Goal: Information Seeking & Learning: Learn about a topic

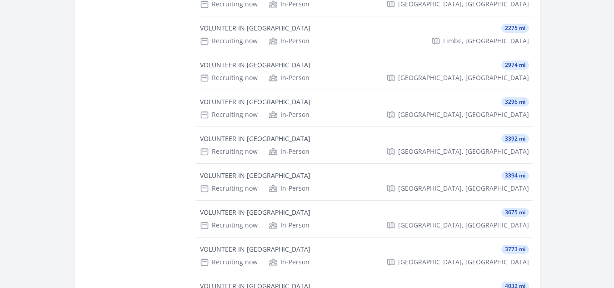
scroll to position [683, 0]
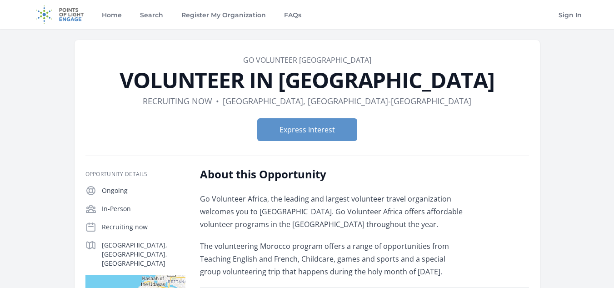
scroll to position [290, 0]
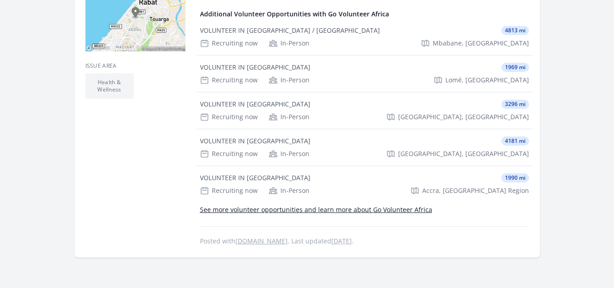
drag, startPoint x: 614, startPoint y: 128, endPoint x: 621, endPoint y: 105, distance: 24.2
click at [614, 105] on html "Home Search Register My Organization FAQs Sign In" at bounding box center [307, 93] width 614 height 766
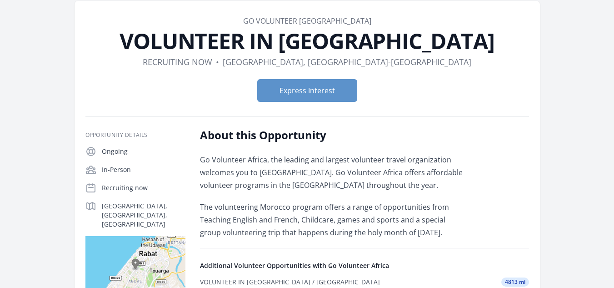
scroll to position [21, 0]
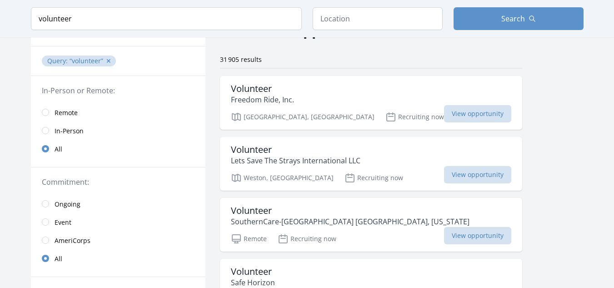
scroll to position [83, 0]
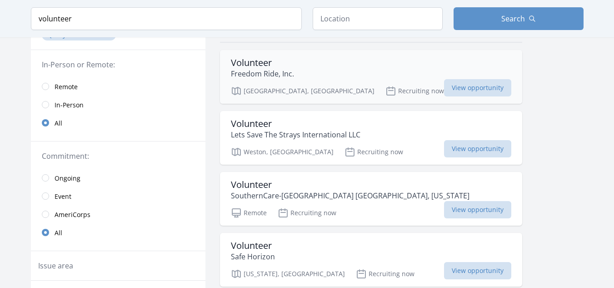
click at [386, 90] on p "Recruiting now" at bounding box center [415, 90] width 59 height 11
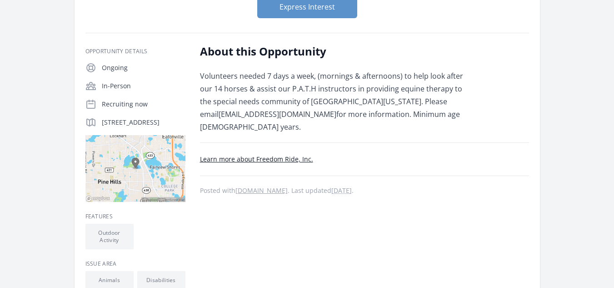
scroll to position [115, 0]
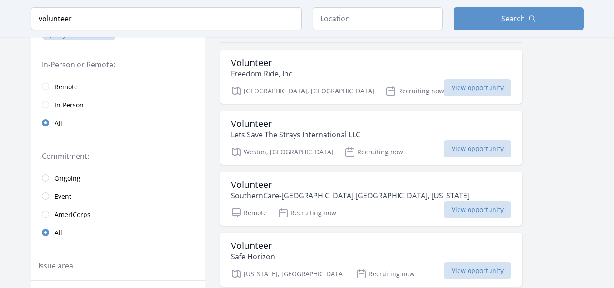
scroll to position [96, 0]
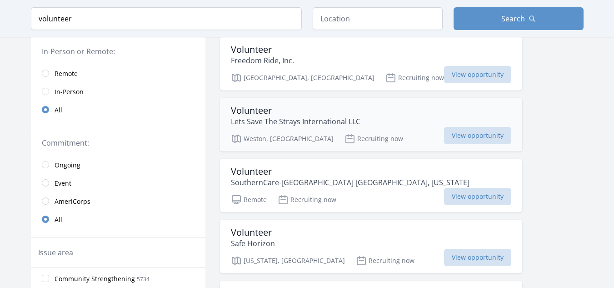
click at [381, 120] on div "Volunteer Lets Save The Strays International LLC" at bounding box center [371, 116] width 280 height 22
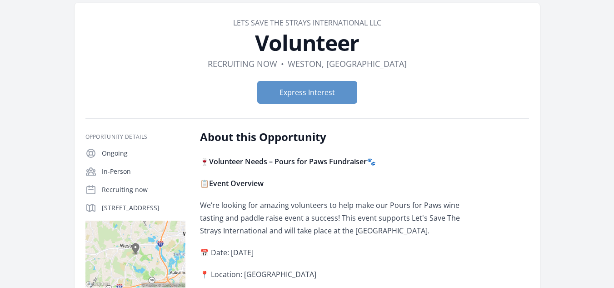
scroll to position [45, 0]
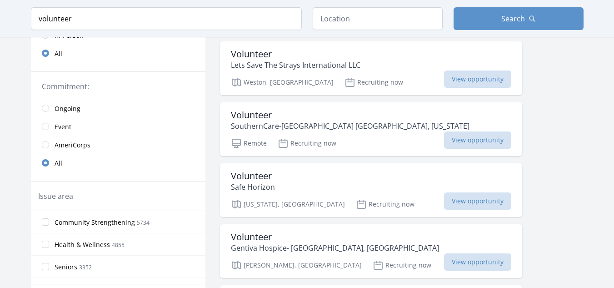
scroll to position [163, 0]
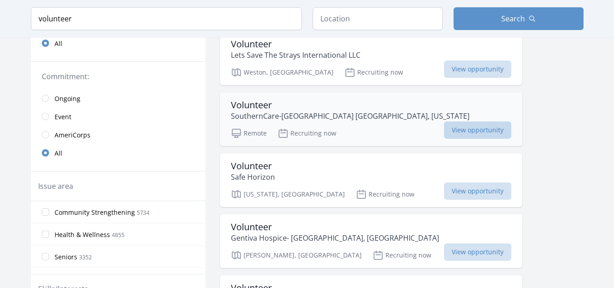
click at [444, 130] on span "View opportunity" at bounding box center [477, 129] width 67 height 17
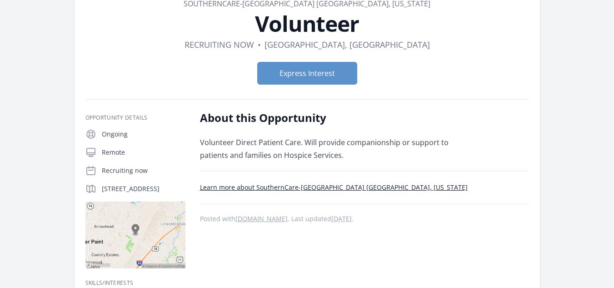
scroll to position [95, 0]
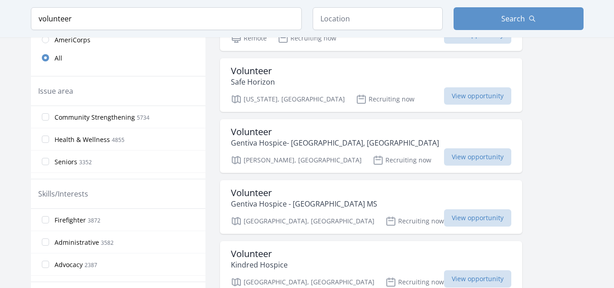
scroll to position [263, 0]
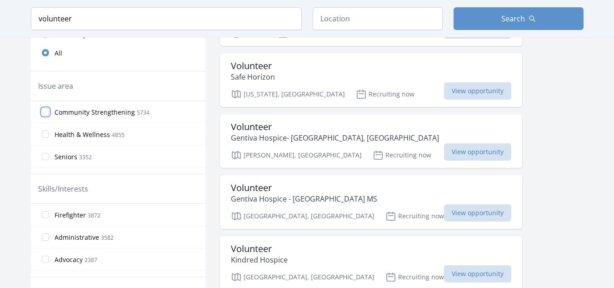
click at [47, 115] on input "Community Strengthening 5734" at bounding box center [45, 111] width 7 height 7
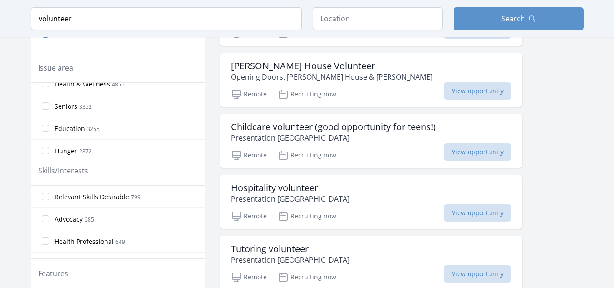
scroll to position [54, 0]
click at [46, 108] on input "Education 3255" at bounding box center [45, 106] width 7 height 7
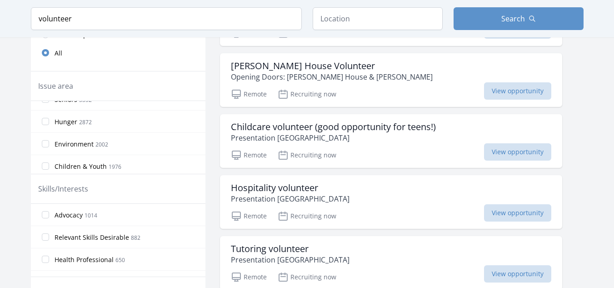
scroll to position [64, 0]
click at [44, 161] on input "Environment 2002" at bounding box center [45, 159] width 7 height 7
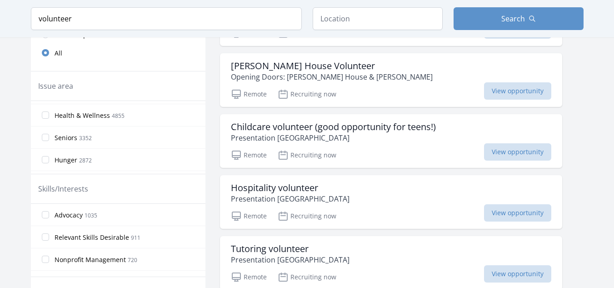
scroll to position [127, 0]
click at [43, 114] on label "Children & Youth 1976" at bounding box center [118, 118] width 175 height 18
click at [43, 115] on input "Children & Youth 1976" at bounding box center [45, 118] width 7 height 7
click at [44, 136] on label "Disabilities 1507" at bounding box center [118, 140] width 175 height 18
click at [44, 137] on input "Disabilities 1507" at bounding box center [45, 140] width 7 height 7
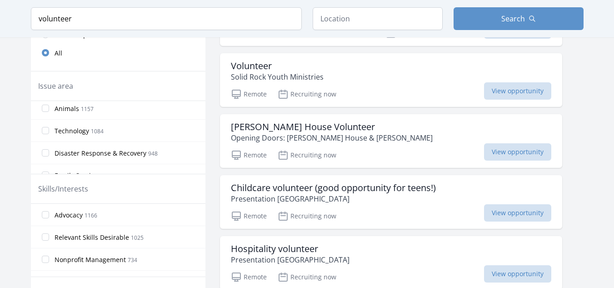
scroll to position [255, 0]
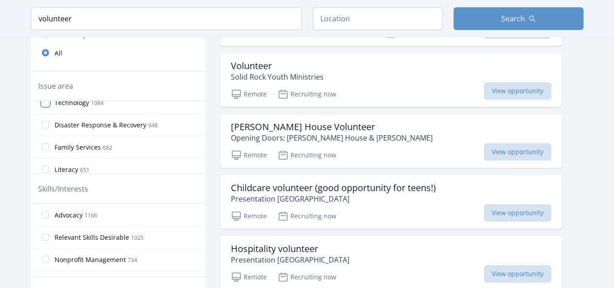
click at [48, 105] on input "Technology 1084" at bounding box center [45, 102] width 7 height 7
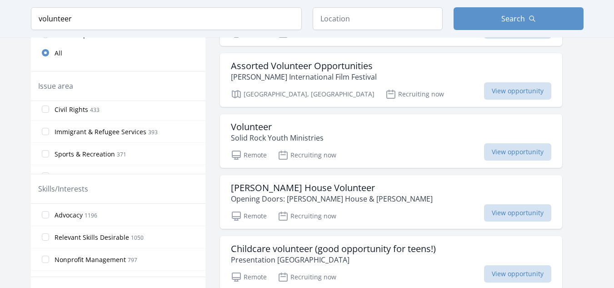
scroll to position [436, 0]
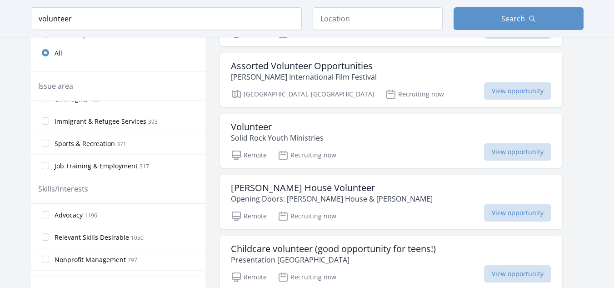
click at [46, 125] on label "Immigrant & Refugee Services 393" at bounding box center [118, 121] width 175 height 18
click at [46, 125] on input "Immigrant & Refugee Services 393" at bounding box center [45, 120] width 7 height 7
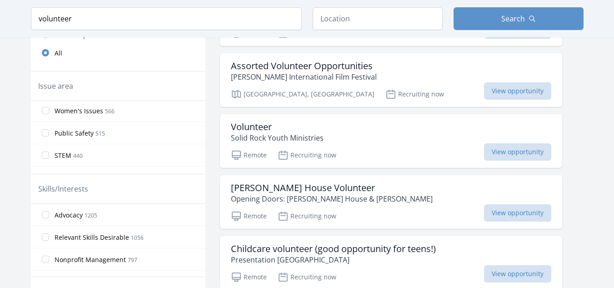
scroll to position [573, 0]
click at [44, 120] on input "Homelessness 122" at bounding box center [45, 118] width 7 height 7
click at [44, 121] on input "Mentoring 179" at bounding box center [45, 118] width 7 height 7
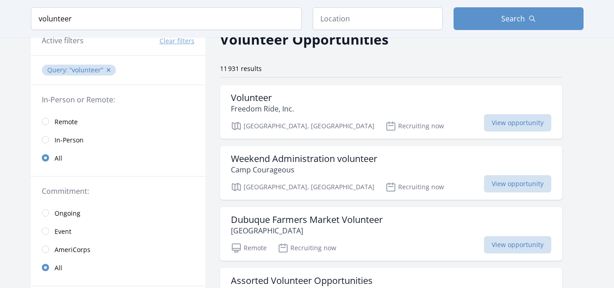
scroll to position [43, 0]
